Goal: Information Seeking & Learning: Learn about a topic

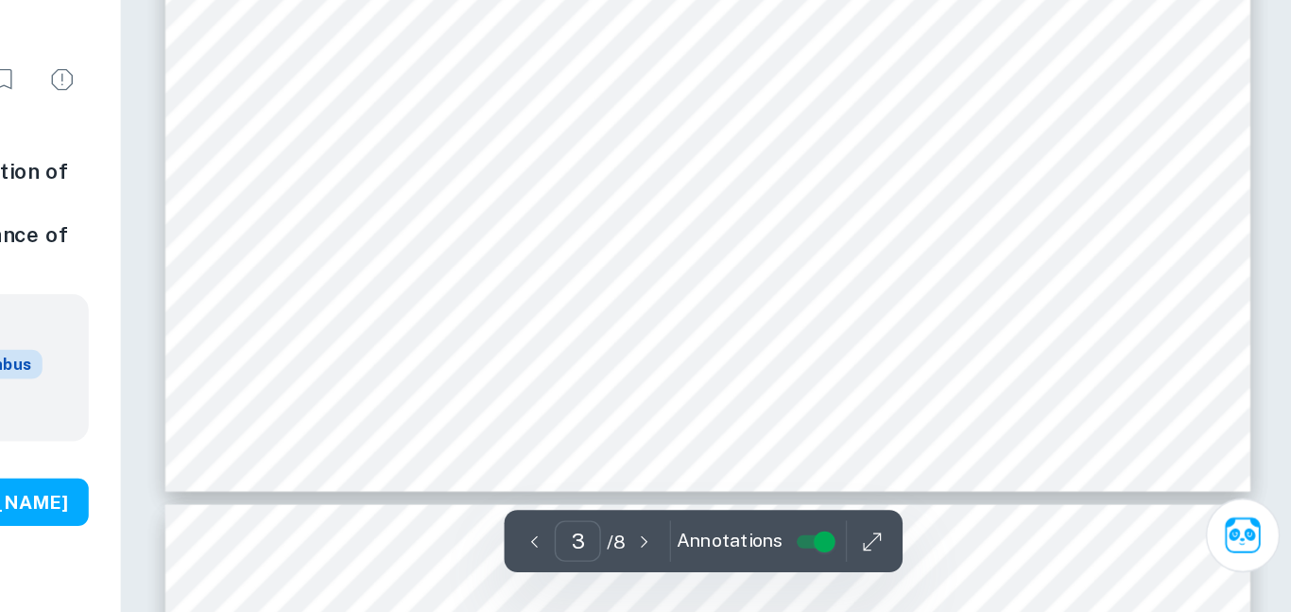
scroll to position [2839, 0]
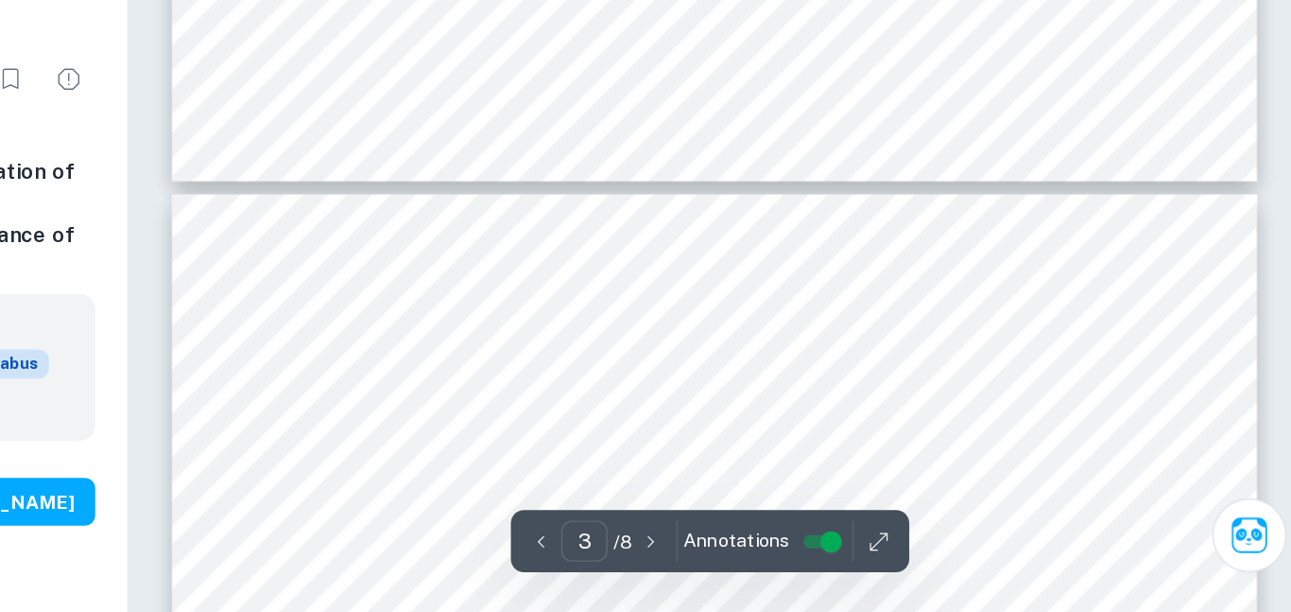
type input "4"
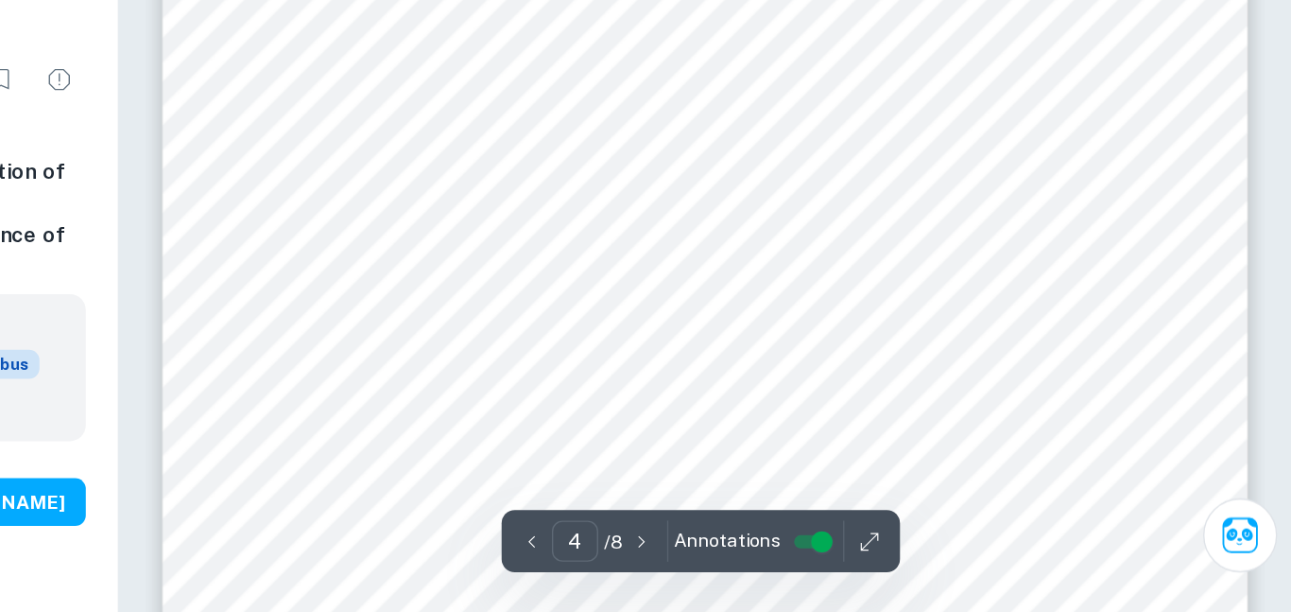
scroll to position [3264, 0]
